Goal: Task Accomplishment & Management: Use online tool/utility

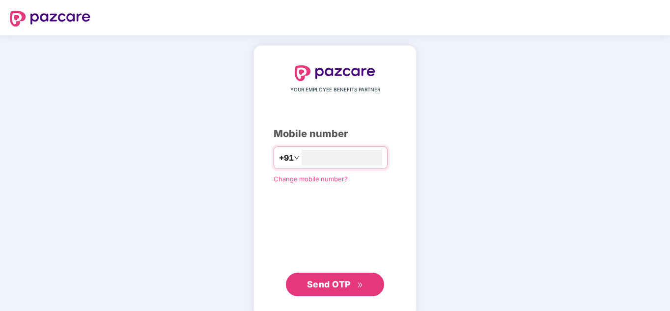
type input "**********"
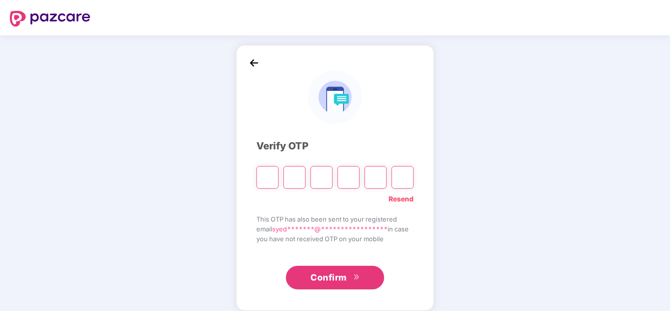
type input "*"
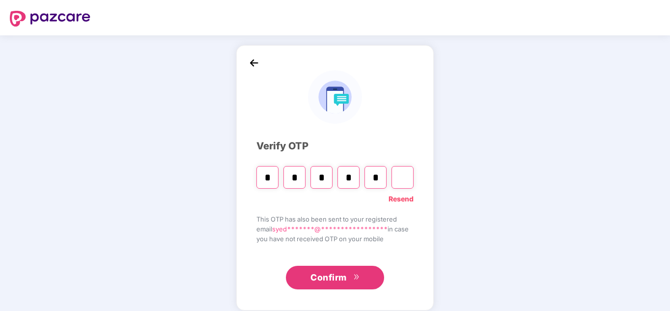
type input "*"
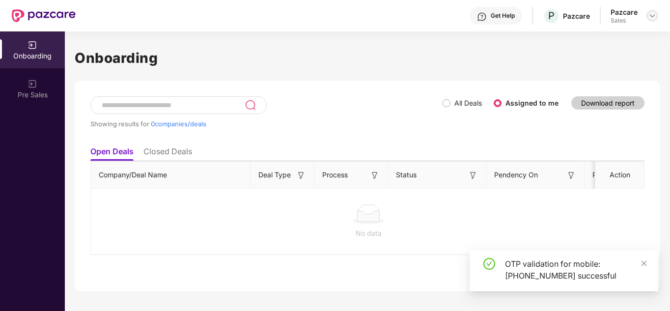
click at [652, 13] on img at bounding box center [652, 16] width 8 height 8
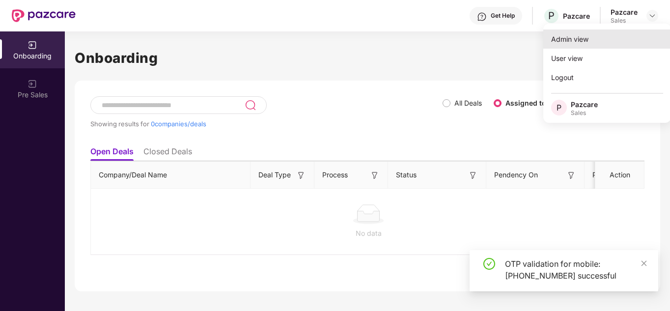
click at [592, 33] on div "Admin view" at bounding box center [607, 38] width 128 height 19
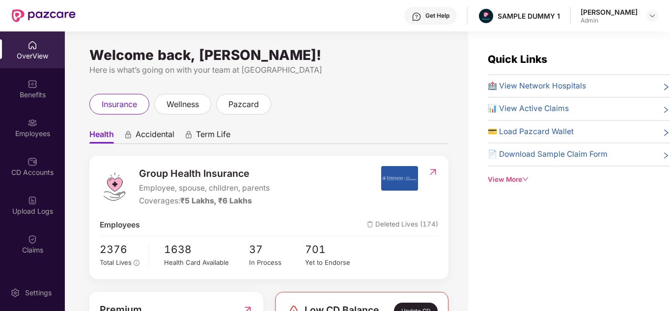
click at [510, 185] on div "Quick Links 🏥 View Network Hospitals 📊 View Active Claims 💳 Load Pazcard Wallet…" at bounding box center [569, 186] width 202 height 311
click at [149, 134] on span "Accidental" at bounding box center [155, 136] width 39 height 14
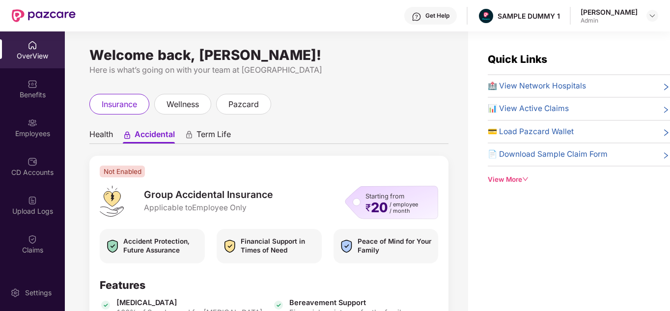
click at [441, 17] on div "Get Help" at bounding box center [437, 16] width 24 height 8
click at [608, 207] on div "Quick Links 🏥 View Network Hospitals 📊 View Active Claims 💳 Load Pazcard Wallet…" at bounding box center [569, 186] width 202 height 311
click at [503, 183] on div "View More" at bounding box center [579, 179] width 182 height 10
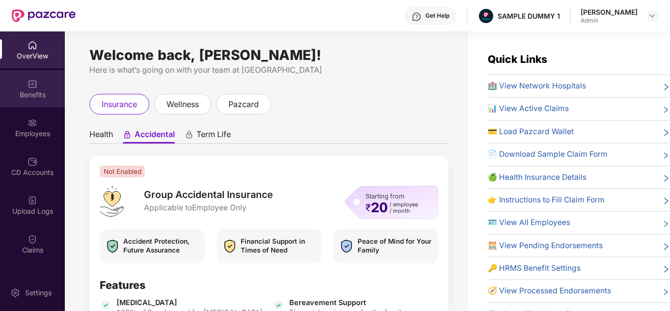
click at [35, 83] on img at bounding box center [33, 84] width 10 height 10
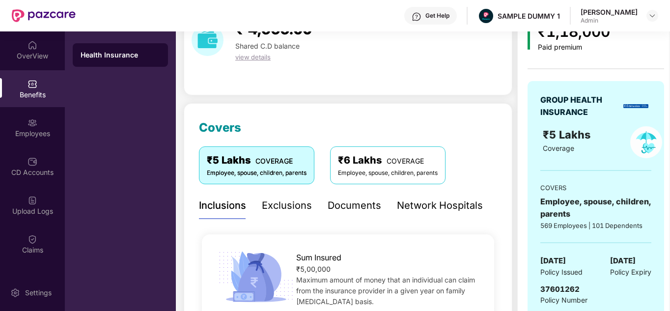
scroll to position [56, 0]
click at [352, 210] on div "Documents" at bounding box center [355, 204] width 54 height 15
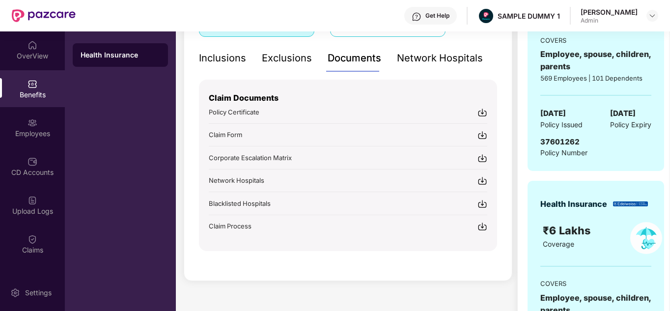
scroll to position [204, 0]
click at [31, 131] on div "Employees" at bounding box center [32, 134] width 65 height 10
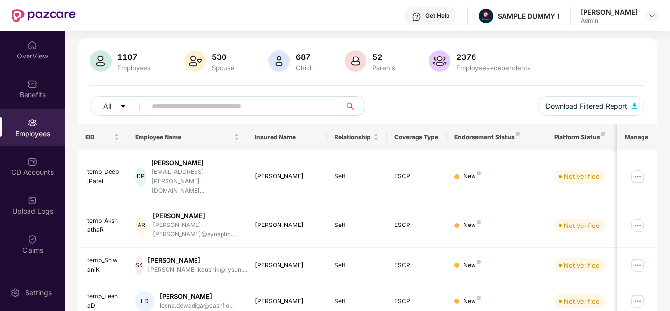
scroll to position [0, 0]
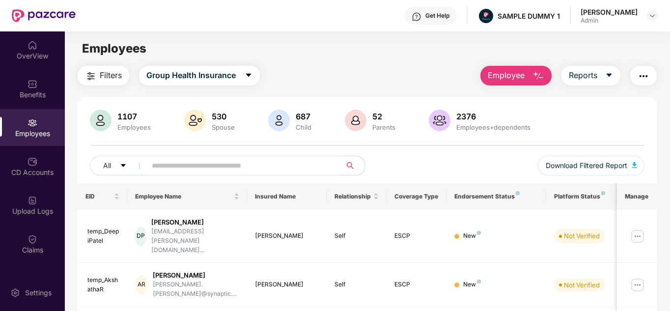
click at [521, 79] on span "Employee" at bounding box center [506, 75] width 37 height 12
click at [532, 77] on button "Employee" at bounding box center [515, 76] width 71 height 20
click at [599, 50] on div "Employees" at bounding box center [367, 48] width 605 height 19
click at [605, 71] on button "Reports" at bounding box center [590, 76] width 59 height 20
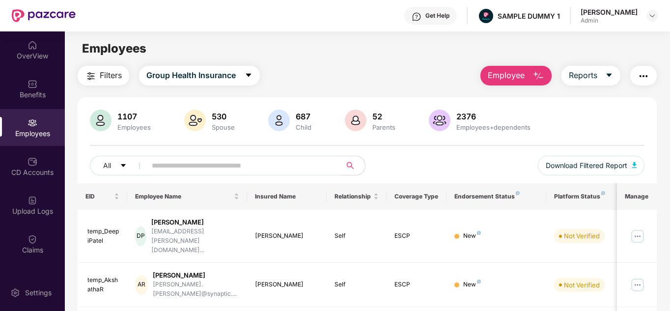
click at [645, 78] on img "button" at bounding box center [643, 76] width 12 height 12
click at [437, 74] on div "Filters Group Health Insurance Employee Reports" at bounding box center [368, 76] width 580 height 20
click at [110, 73] on span "Filters" at bounding box center [111, 75] width 22 height 12
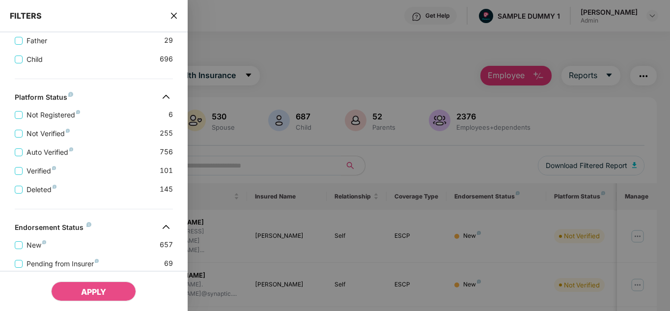
scroll to position [348, 0]
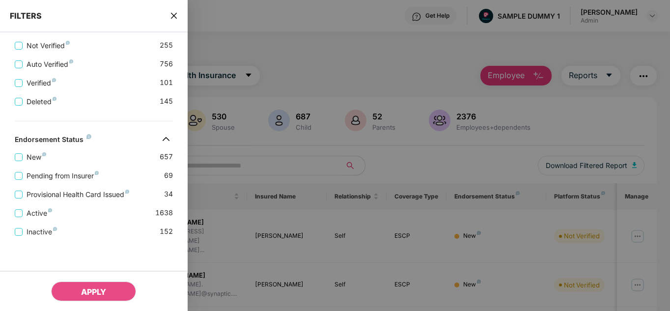
click at [173, 19] on icon "close" at bounding box center [174, 16] width 8 height 8
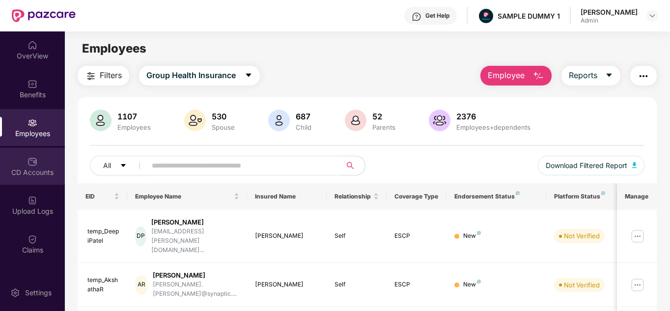
click at [18, 173] on div "CD Accounts" at bounding box center [32, 172] width 65 height 10
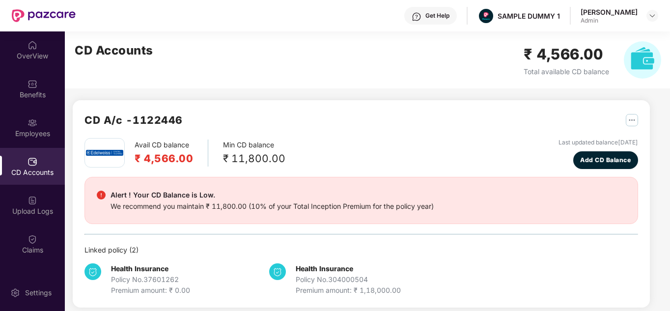
scroll to position [8, 0]
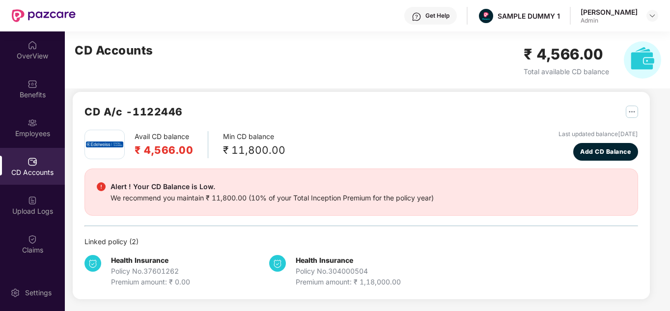
click at [637, 111] on div "CD A/c - 1122446 Avail CD balance ₹ 4,566.00 Min CD balance ₹ 11,800.00 Last up…" at bounding box center [361, 195] width 577 height 207
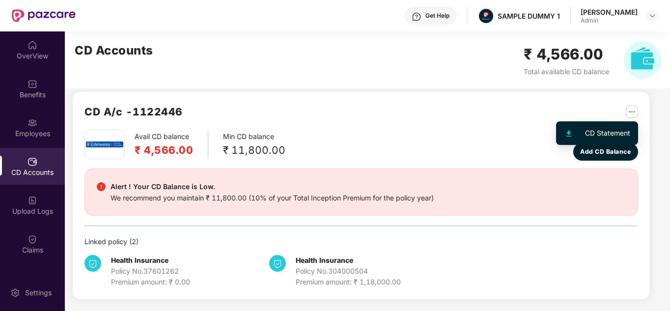
click at [630, 111] on img "button" at bounding box center [632, 112] width 12 height 12
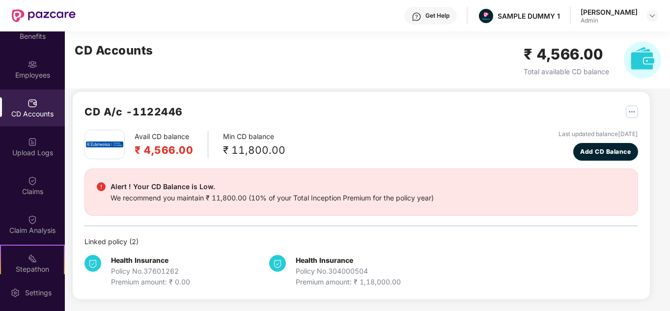
scroll to position [60, 0]
click at [24, 178] on div "Claims" at bounding box center [32, 184] width 65 height 37
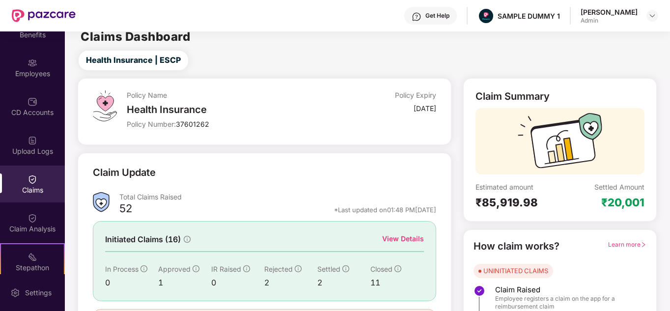
scroll to position [74, 0]
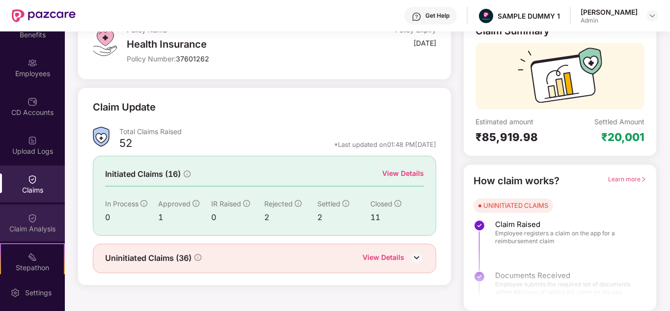
click at [38, 235] on div "Claim Analysis" at bounding box center [32, 222] width 65 height 37
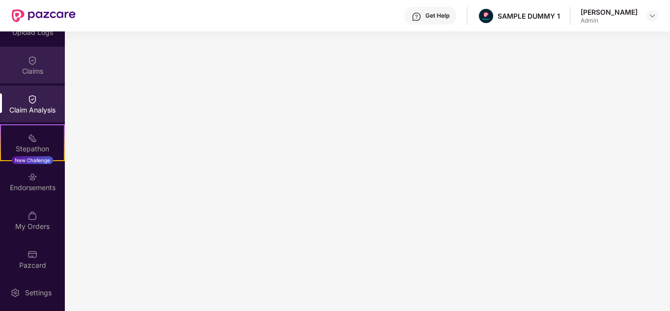
scroll to position [179, 0]
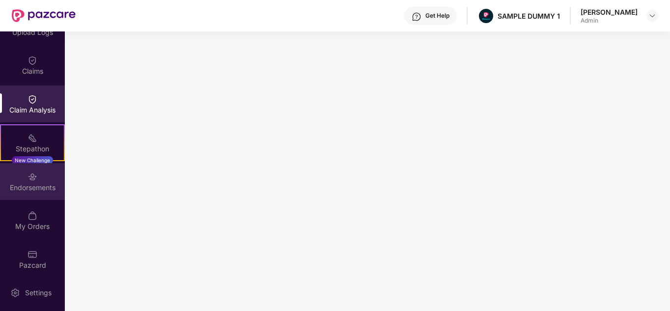
click at [36, 187] on div "Endorsements" at bounding box center [32, 188] width 65 height 10
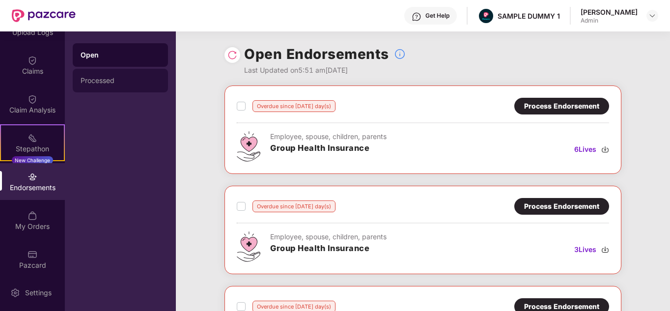
click at [123, 74] on div "Processed" at bounding box center [120, 81] width 95 height 24
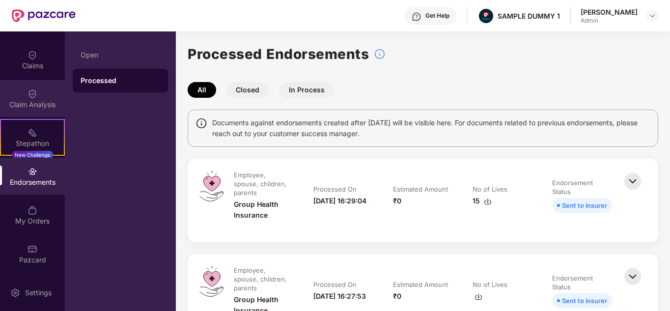
scroll to position [0, 0]
